Goal: Task Accomplishment & Management: Manage account settings

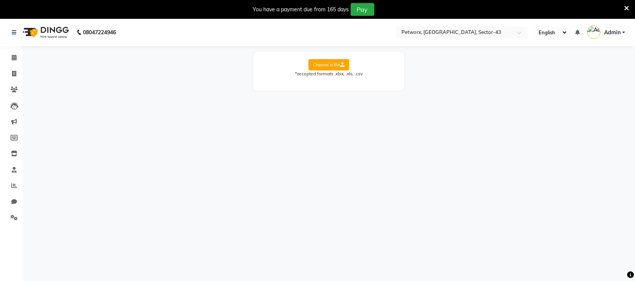
click at [617, 33] on span "Admin" at bounding box center [612, 33] width 17 height 8
click at [590, 73] on link "Sign out" at bounding box center [586, 73] width 69 height 12
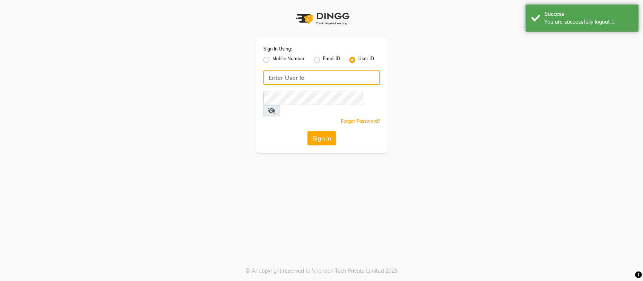
type input "petworkx"
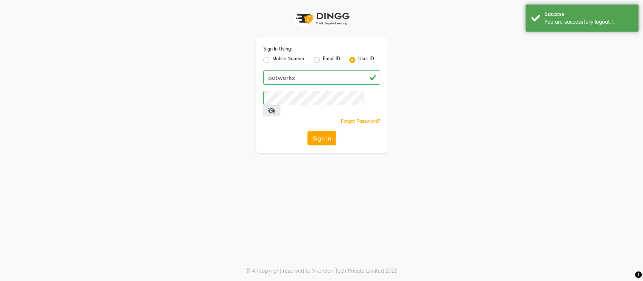
click at [272, 61] on label "Mobile Number" at bounding box center [288, 59] width 32 height 9
click at [272, 60] on input "Mobile Number" at bounding box center [274, 57] width 5 height 5
radio input "true"
radio input "false"
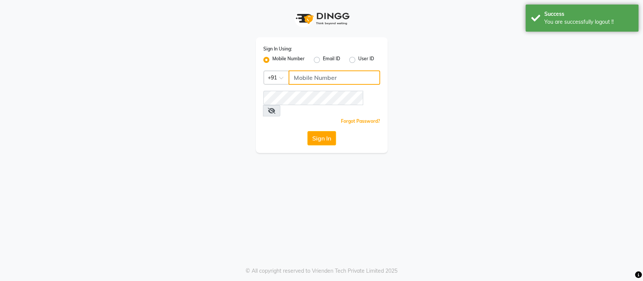
click at [309, 77] on input "Username" at bounding box center [333, 77] width 91 height 14
type input "8285358533"
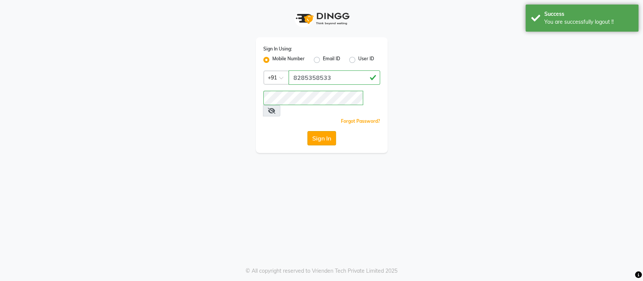
click at [319, 131] on button "Sign In" at bounding box center [321, 138] width 29 height 14
